Goal: Transaction & Acquisition: Purchase product/service

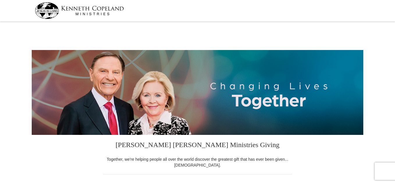
select select "NY"
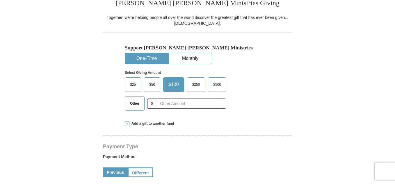
scroll to position [145, 0]
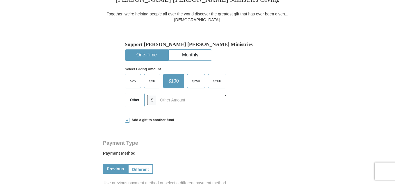
click at [131, 102] on span "Other" at bounding box center [134, 100] width 15 height 9
click at [0, 0] on input "Other" at bounding box center [0, 0] width 0 height 0
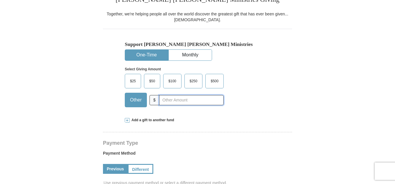
click at [172, 101] on input "text" at bounding box center [191, 100] width 65 height 10
type input "0.00"
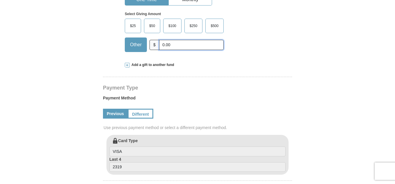
scroll to position [116, 0]
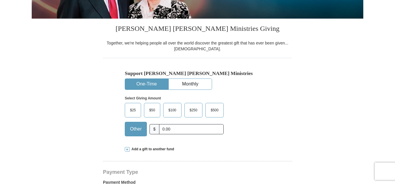
click at [127, 150] on span at bounding box center [127, 149] width 5 height 5
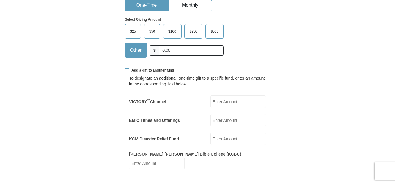
scroll to position [203, 0]
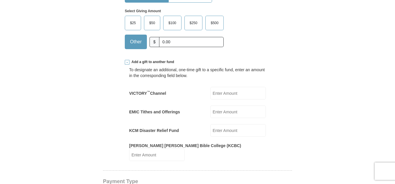
click at [185, 151] on input "[PERSON_NAME] [PERSON_NAME] Bible College (KCBC)" at bounding box center [156, 154] width 55 height 12
type input "10.00"
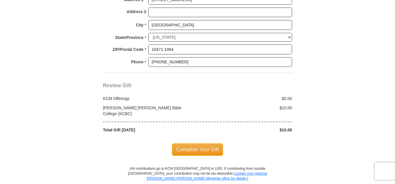
scroll to position [581, 0]
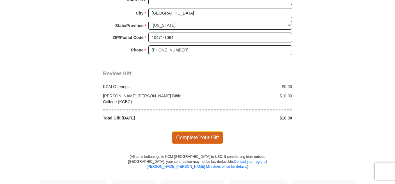
click at [198, 131] on span "Complete Your Gift" at bounding box center [197, 137] width 51 height 12
